Goal: Information Seeking & Learning: Learn about a topic

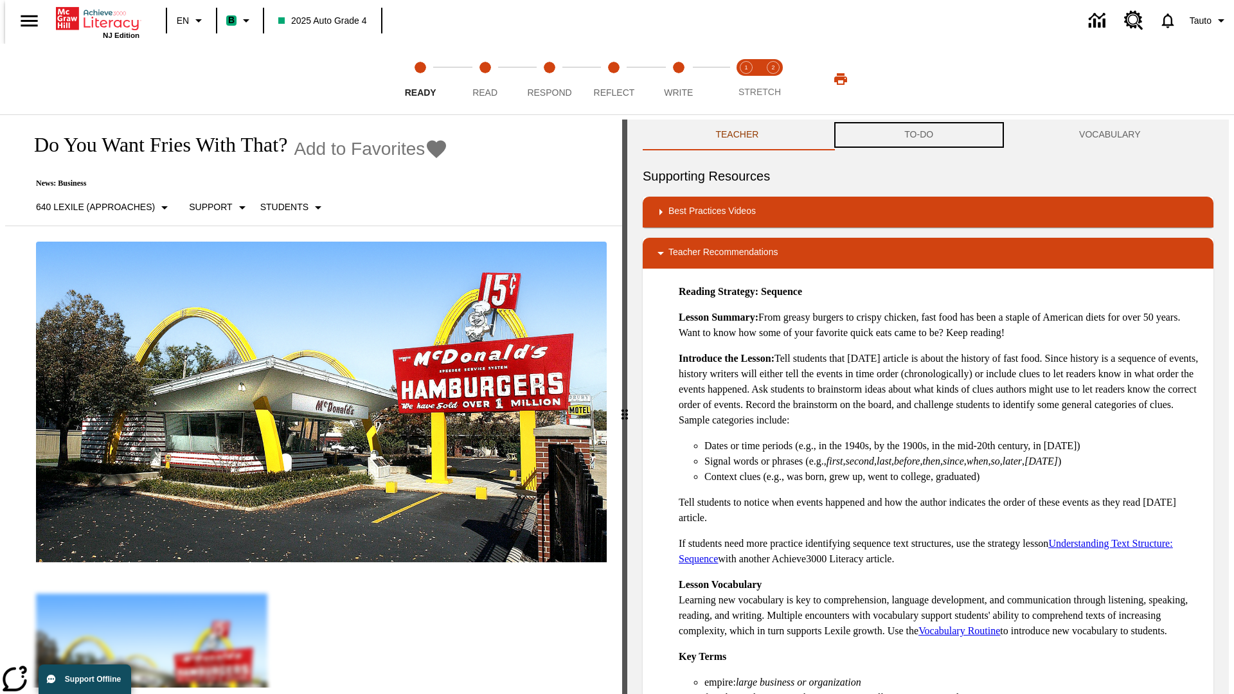
click at [919, 135] on button "TO-DO" at bounding box center [919, 135] width 175 height 31
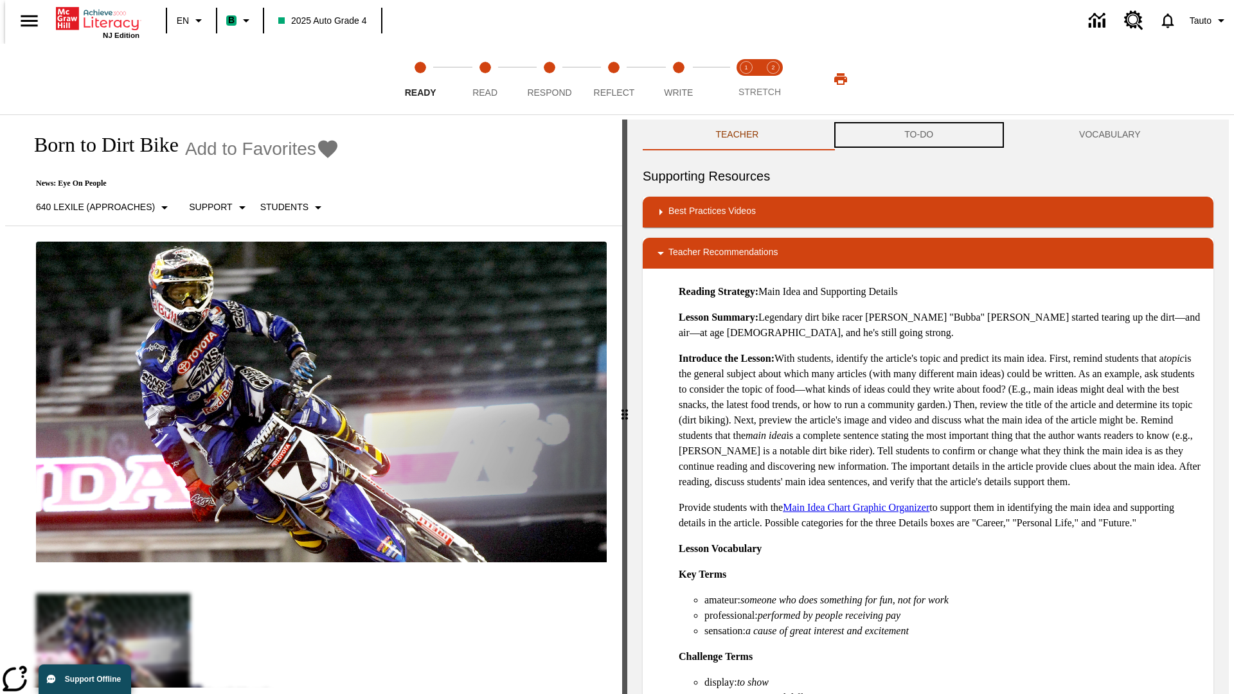
click at [919, 135] on button "TO-DO" at bounding box center [919, 135] width 175 height 31
